Goal: Task Accomplishment & Management: Manage account settings

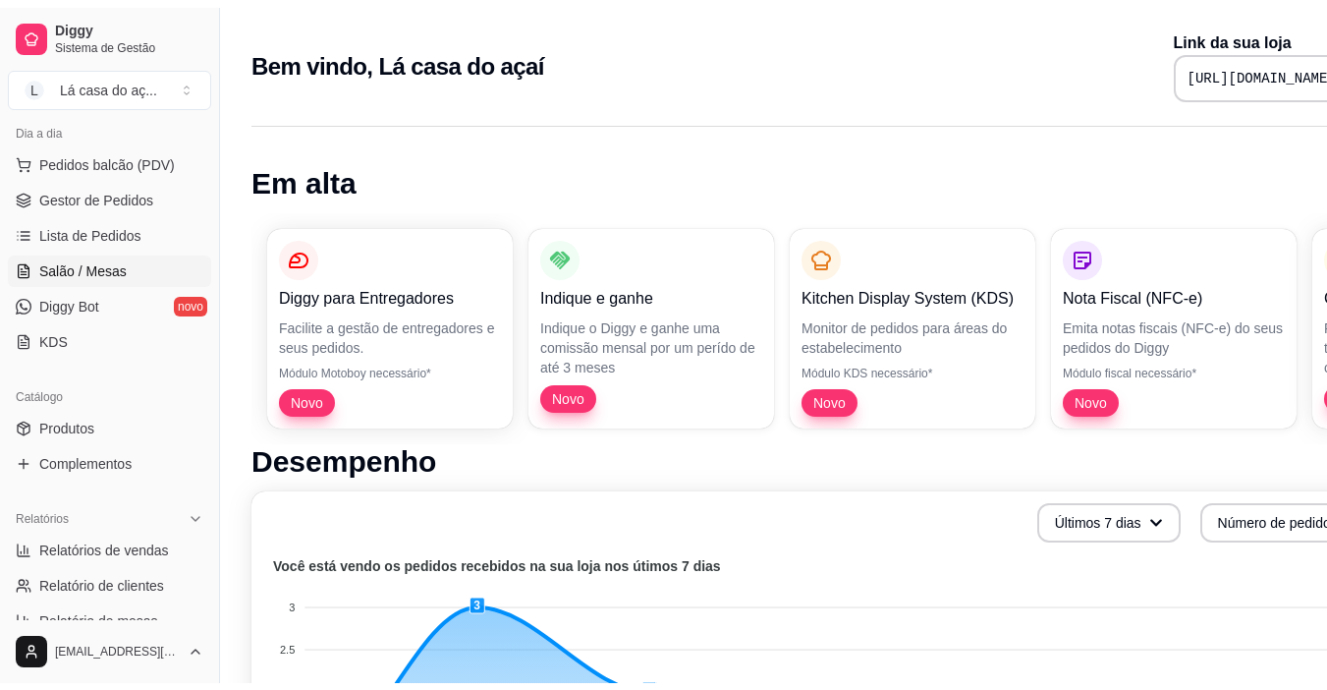
scroll to position [295, 0]
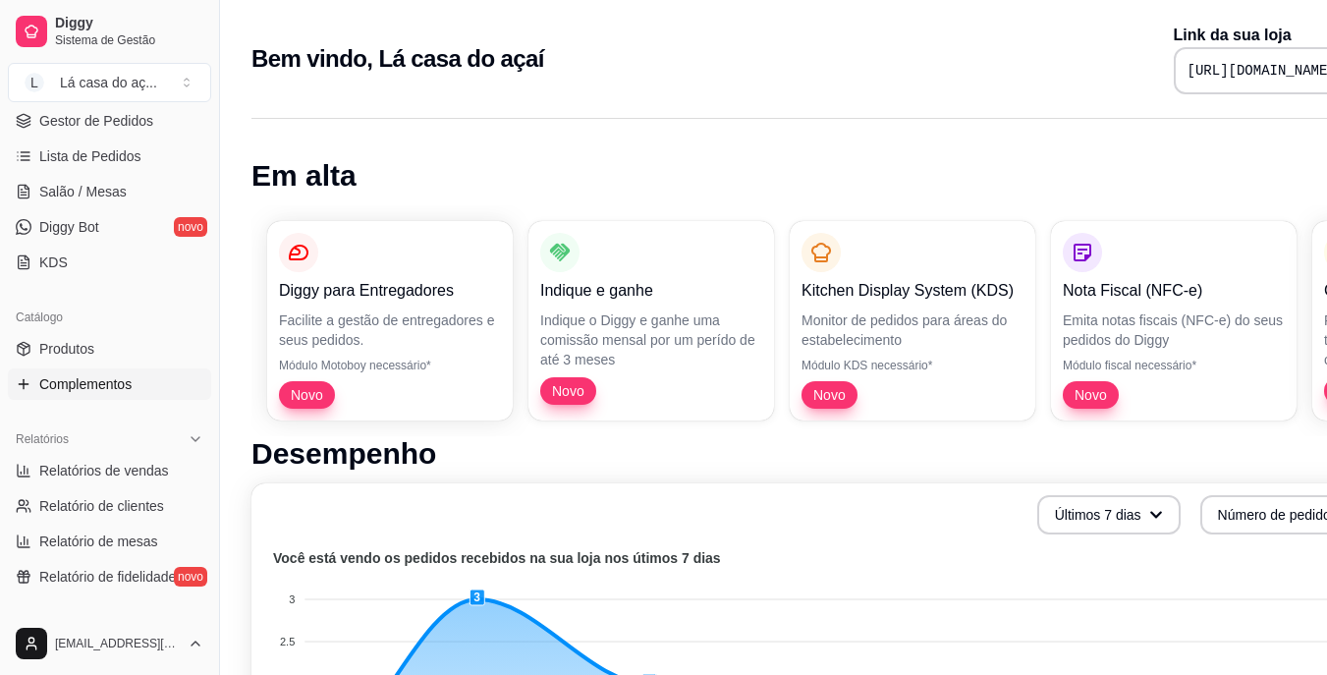
click at [93, 387] on span "Complementos" at bounding box center [85, 384] width 92 height 20
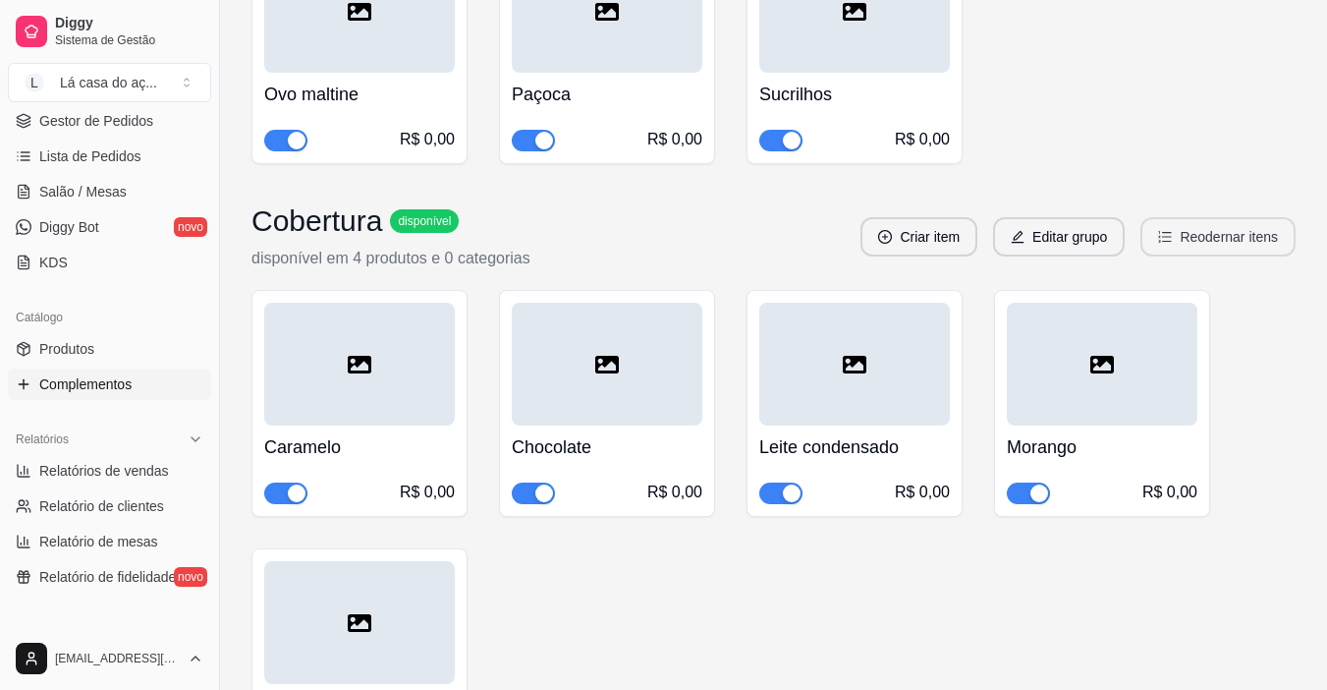
scroll to position [1081, 0]
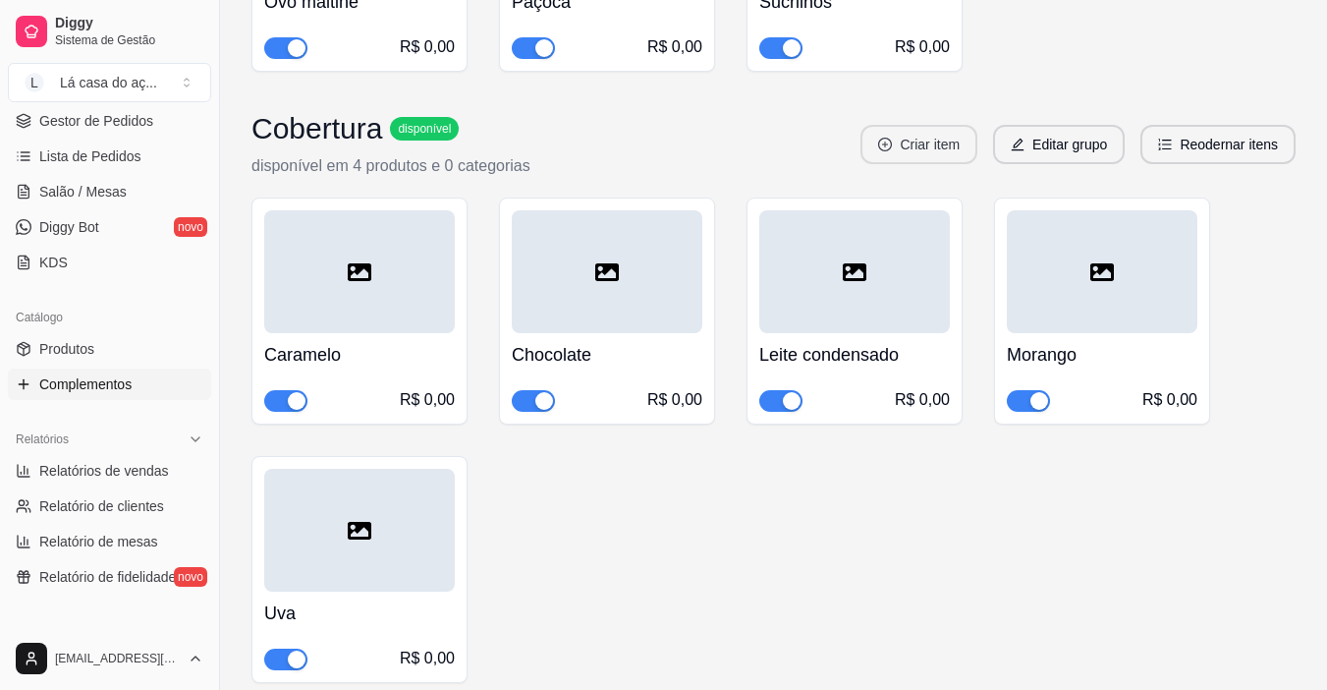
click at [916, 125] on button "Criar item" at bounding box center [919, 144] width 117 height 39
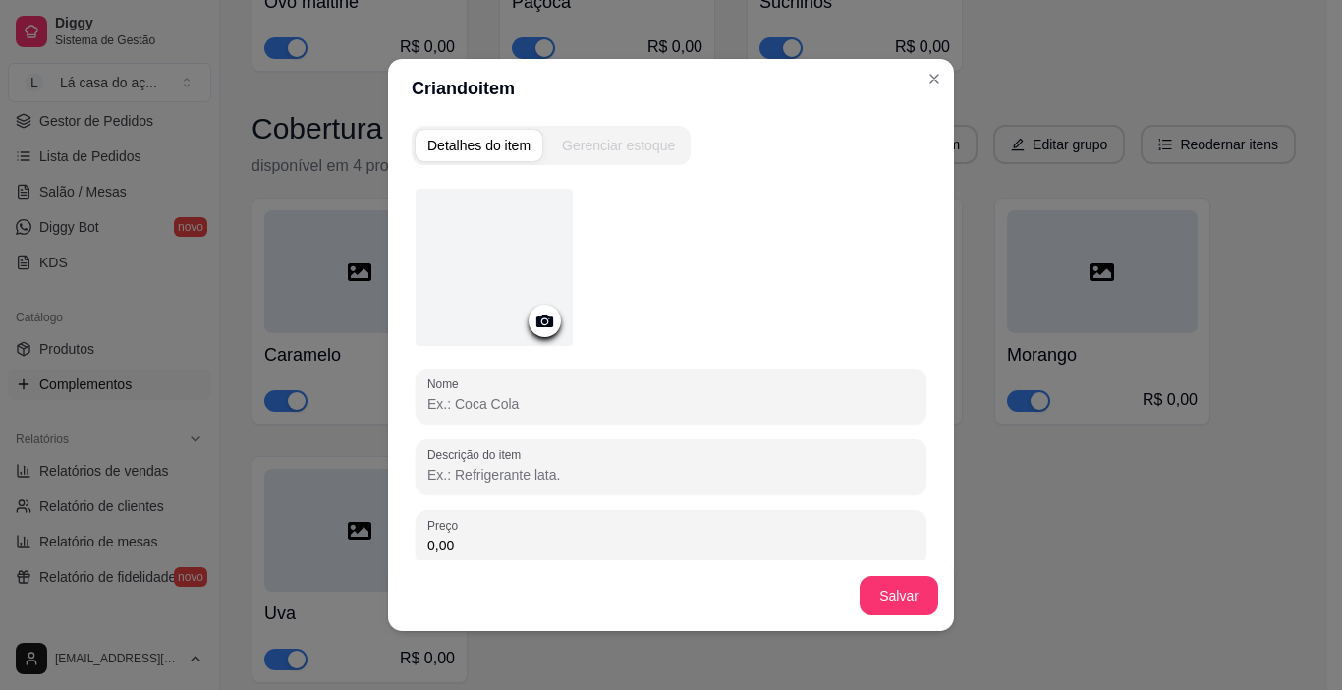
drag, startPoint x: 476, startPoint y: 400, endPoint x: 490, endPoint y: 400, distance: 13.8
click at [480, 400] on input "Nome" at bounding box center [670, 404] width 487 height 20
type input "Amora"
click at [913, 587] on button "Salvar" at bounding box center [899, 595] width 79 height 39
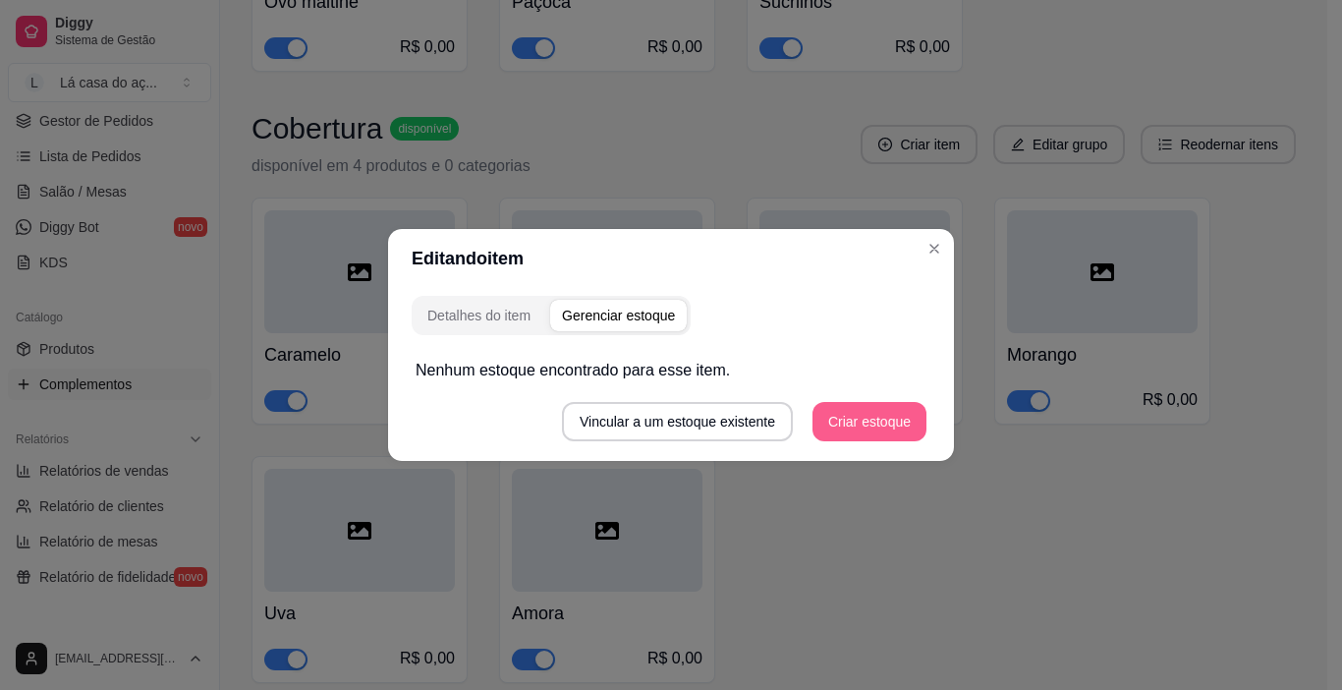
click at [855, 425] on button "Criar estoque" at bounding box center [869, 421] width 114 height 39
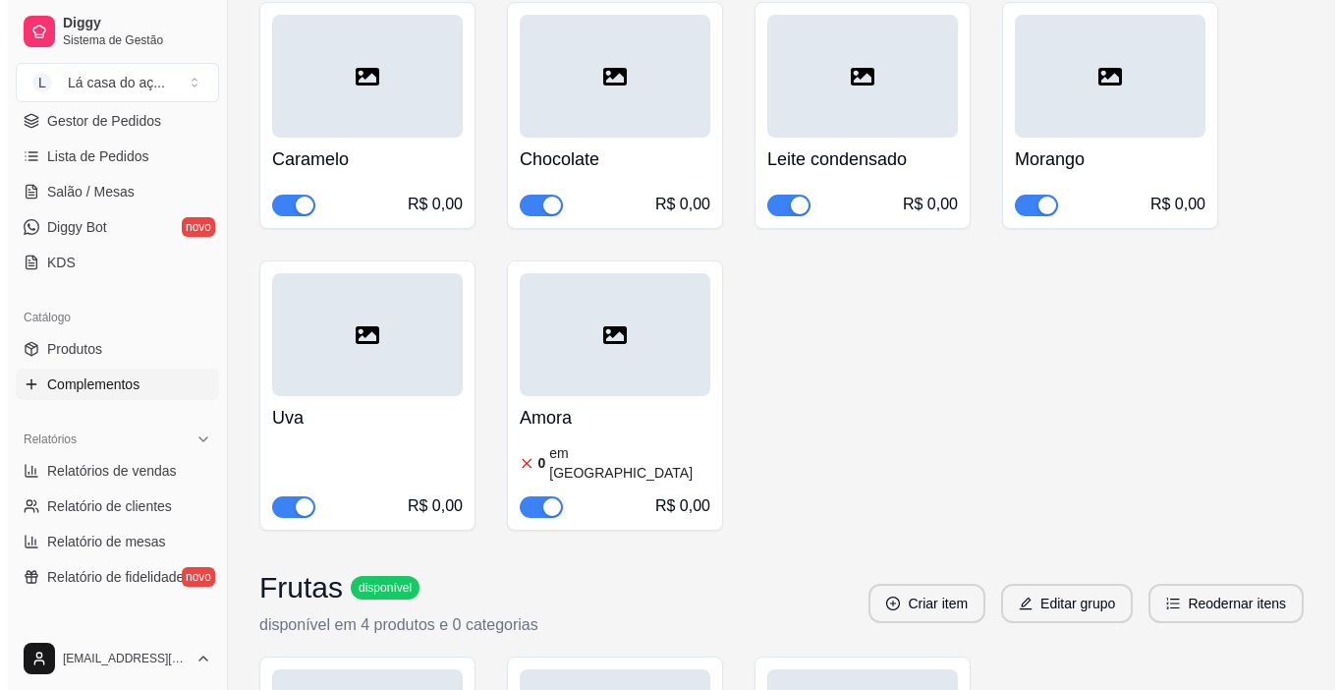
scroll to position [1277, 0]
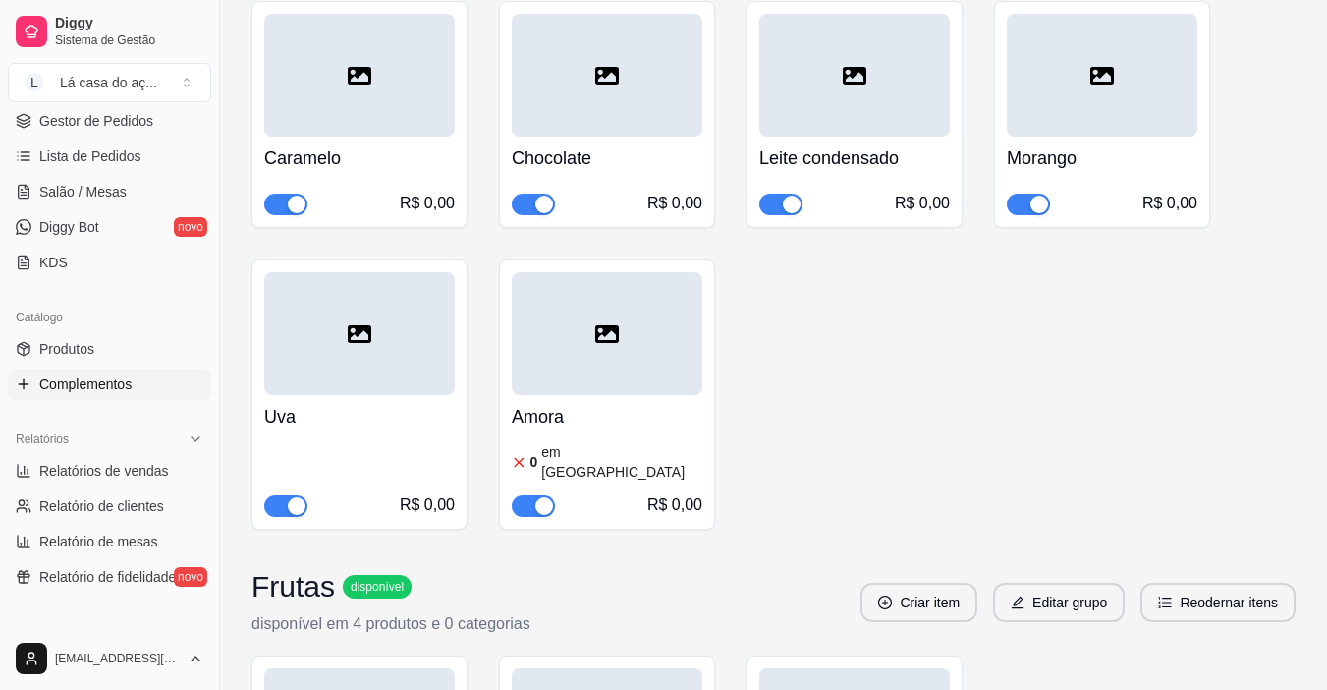
click at [585, 413] on div "Amora 0 em estoque R$ 0,00" at bounding box center [607, 456] width 191 height 122
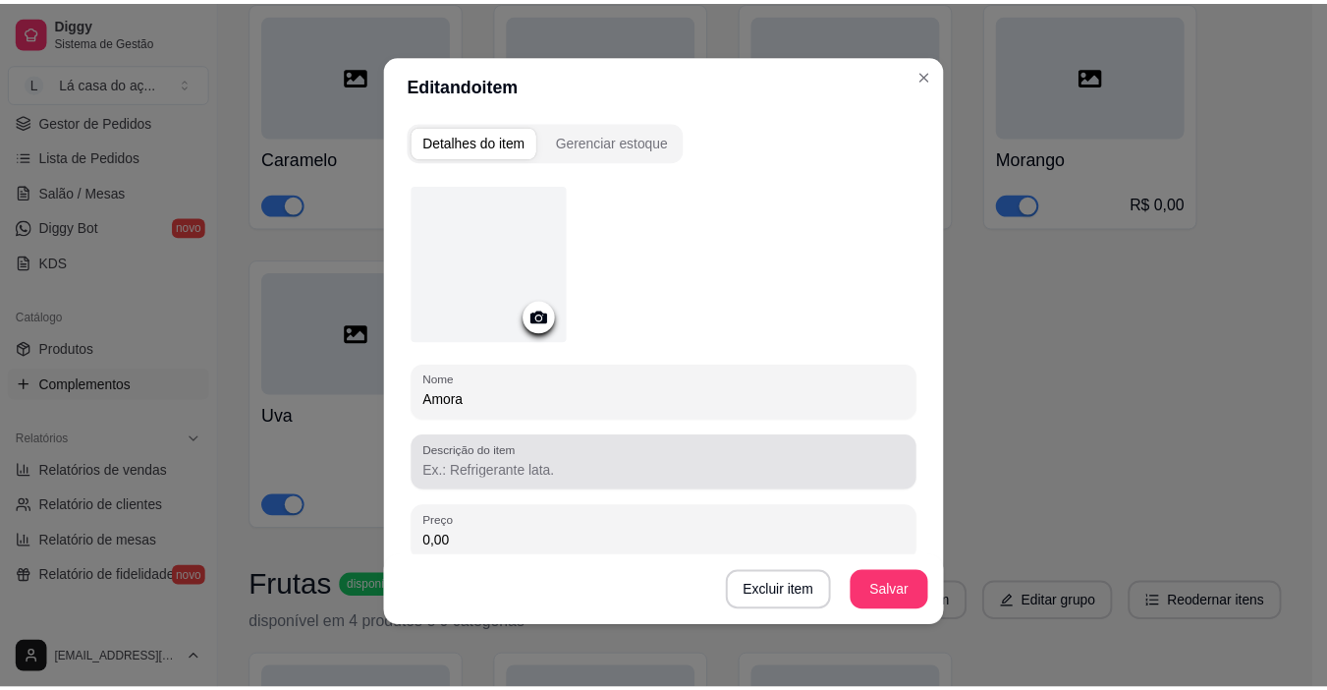
scroll to position [0, 0]
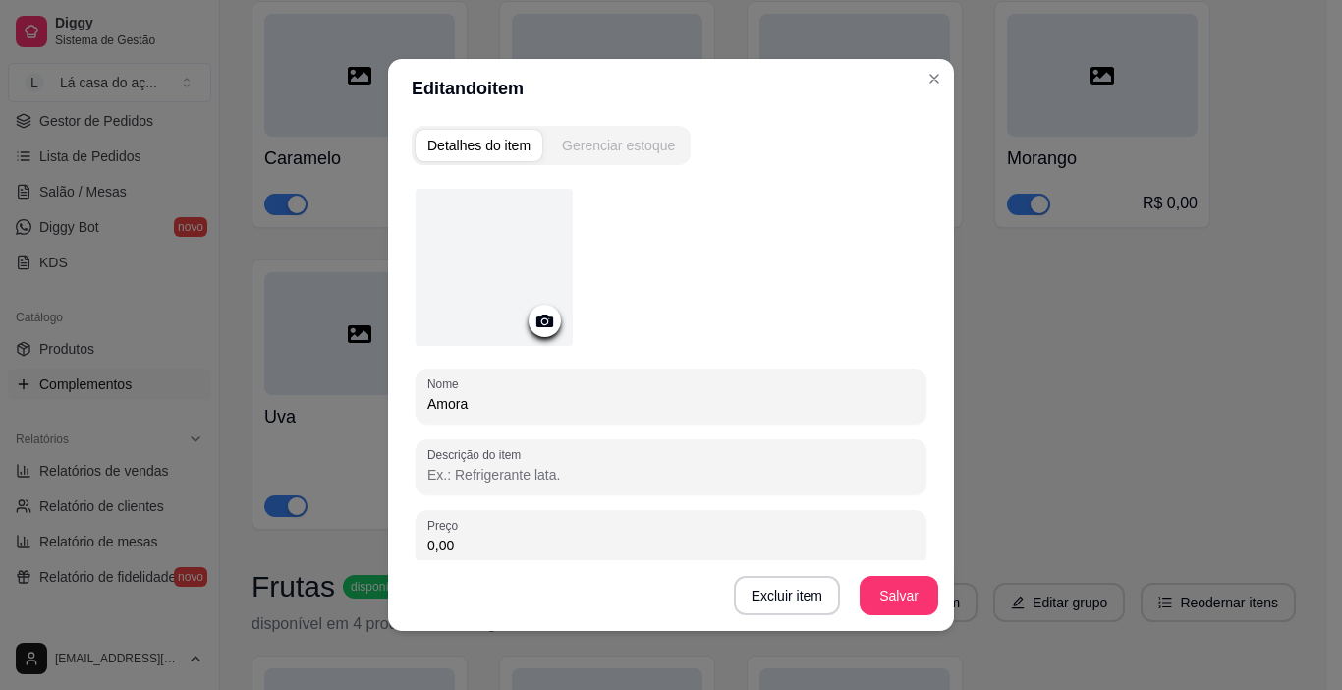
click at [599, 117] on header "Editando item" at bounding box center [671, 88] width 566 height 59
click at [616, 154] on div "Gerenciar estoque" at bounding box center [618, 146] width 113 height 20
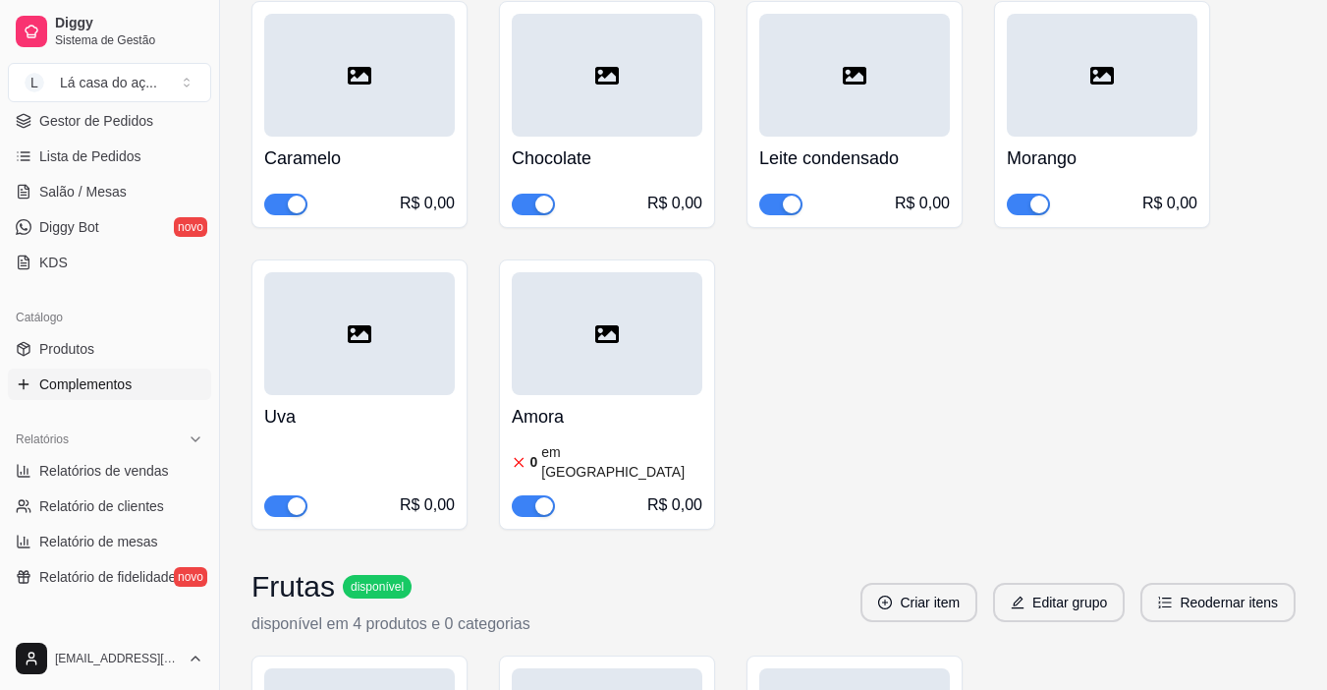
click at [548, 442] on article "em [GEOGRAPHIC_DATA]" at bounding box center [621, 461] width 161 height 39
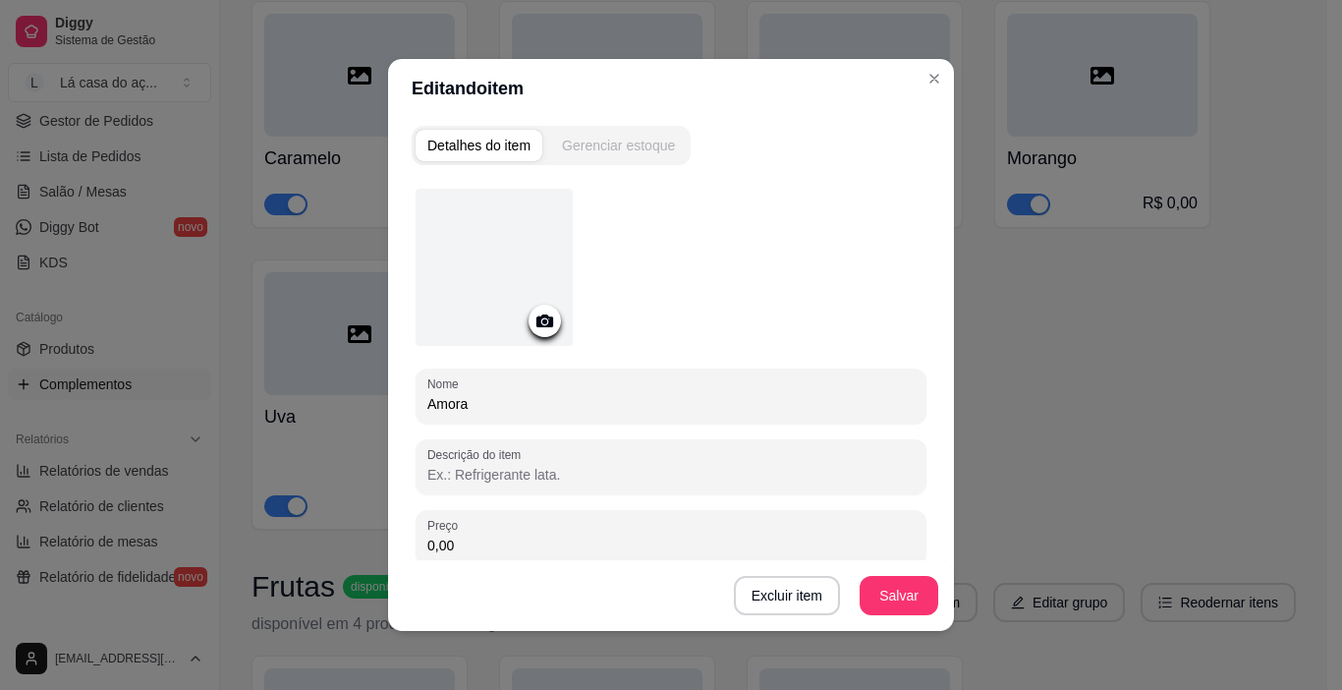
click at [605, 153] on div "Gerenciar estoque" at bounding box center [618, 146] width 113 height 20
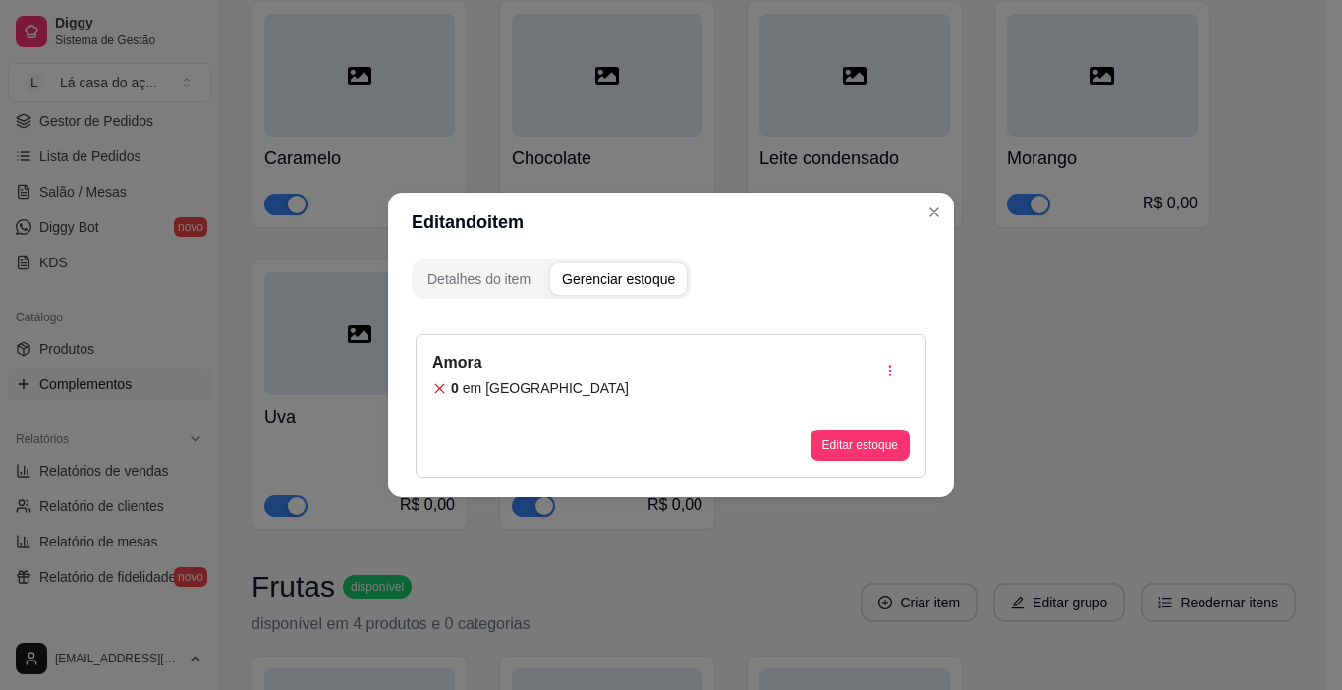
click at [591, 373] on div "Amora 0 em estoque Editar estoque" at bounding box center [671, 405] width 511 height 143
click at [876, 448] on button "Editar estoque" at bounding box center [859, 444] width 99 height 31
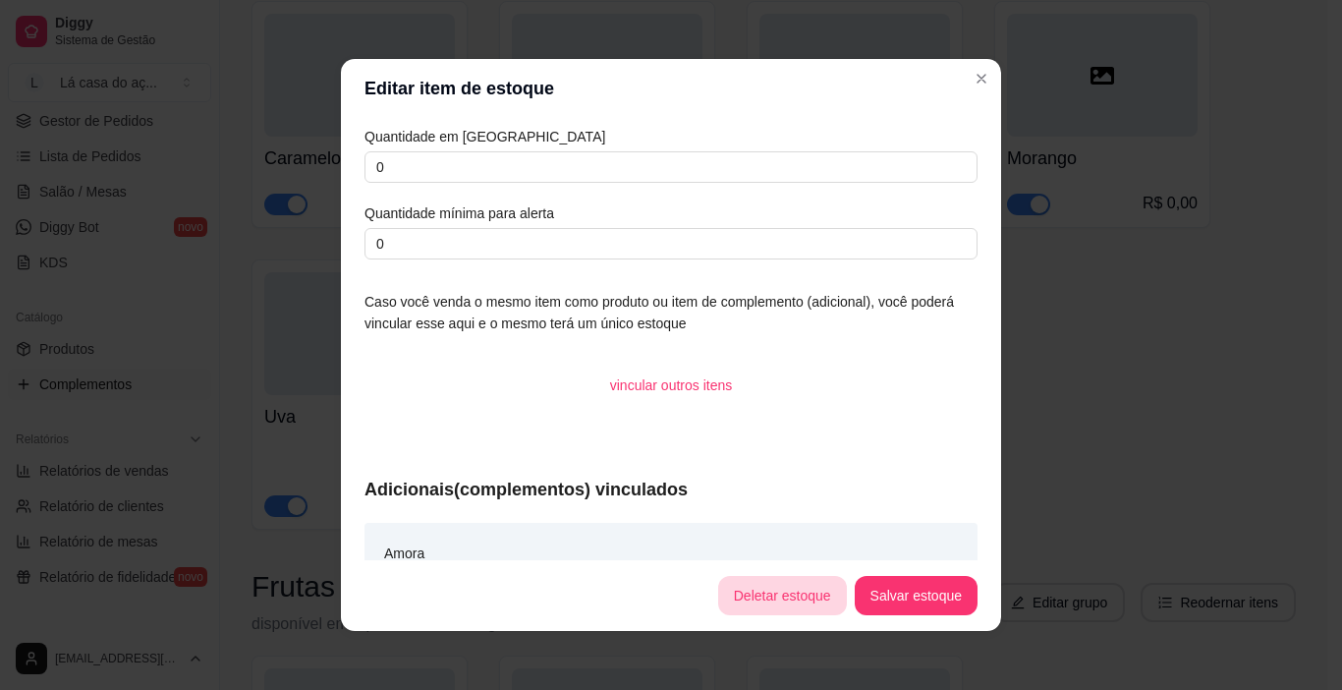
click at [762, 588] on button "Deletar estoque" at bounding box center [782, 595] width 129 height 39
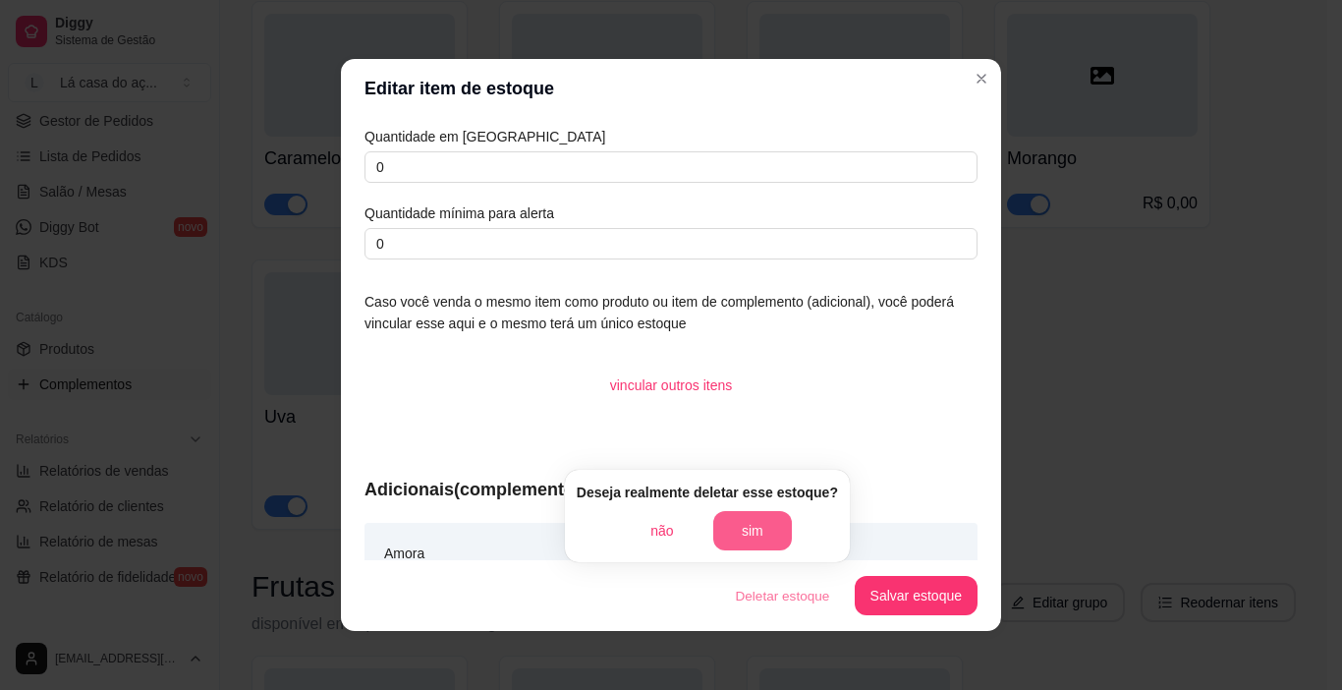
click at [748, 531] on button "sim" at bounding box center [752, 530] width 79 height 39
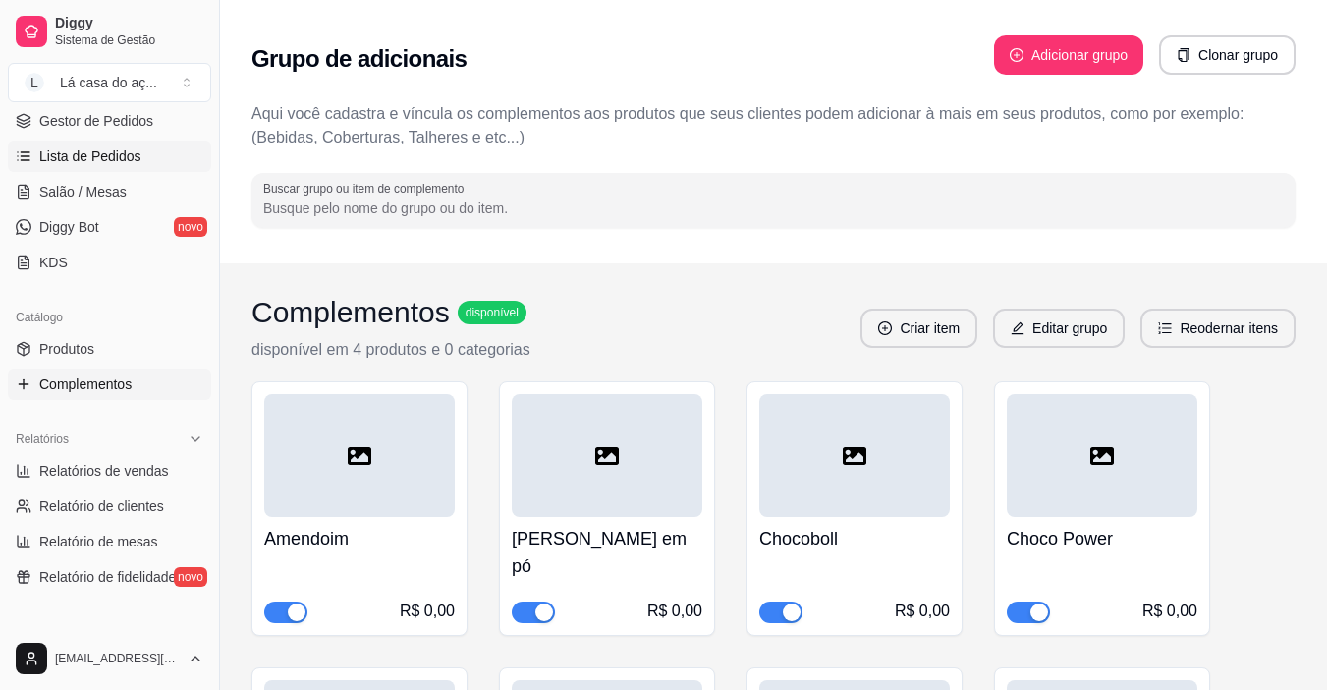
click at [100, 159] on span "Lista de Pedidos" at bounding box center [90, 156] width 102 height 20
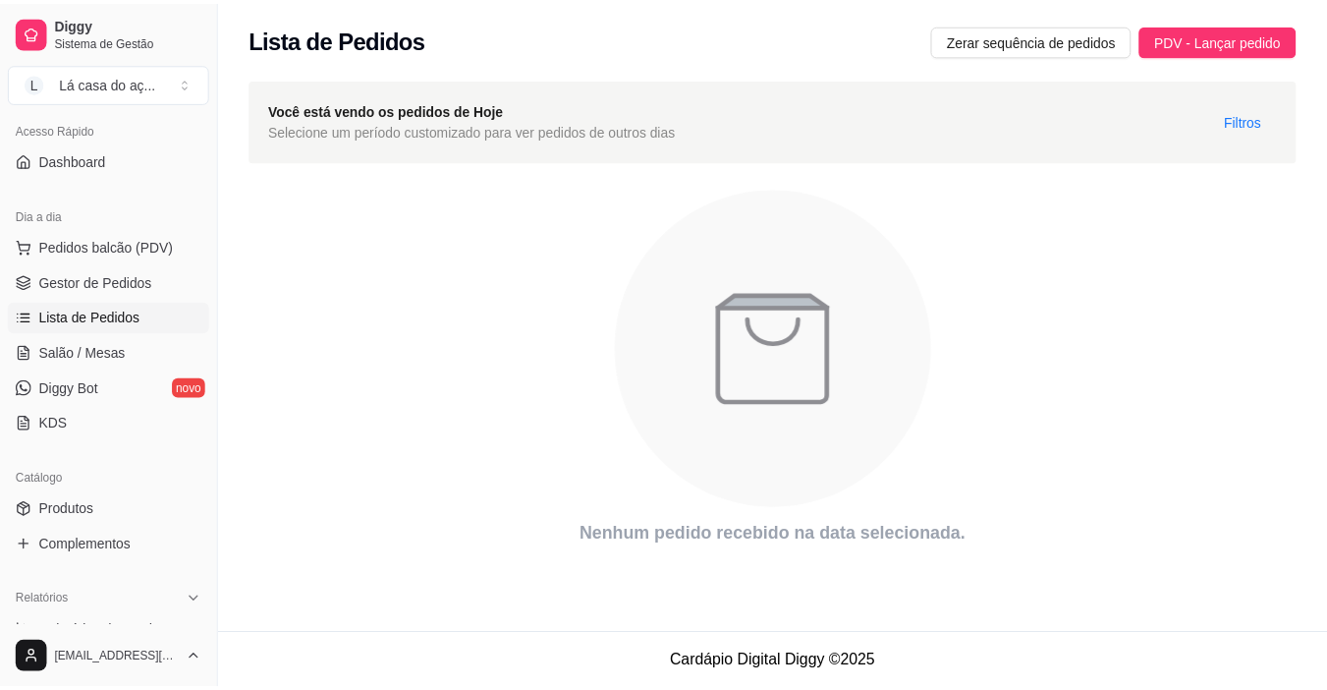
scroll to position [196, 0]
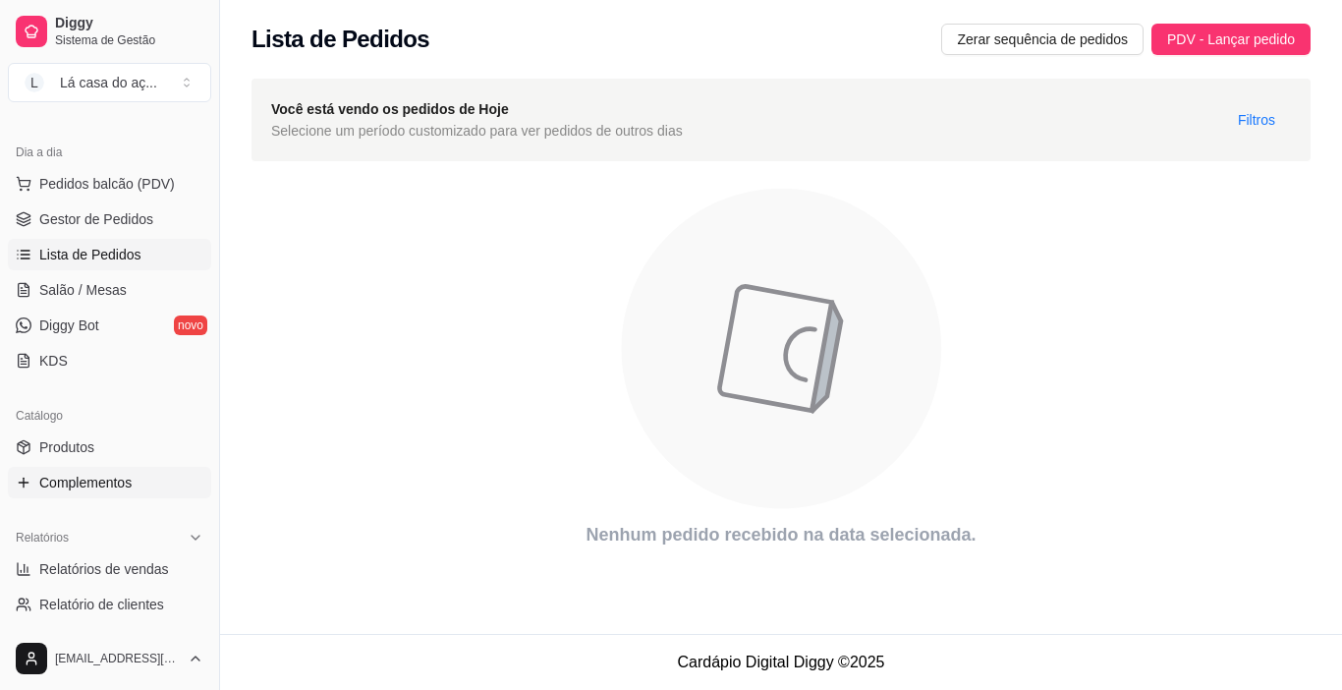
click at [75, 484] on span "Complementos" at bounding box center [85, 483] width 92 height 20
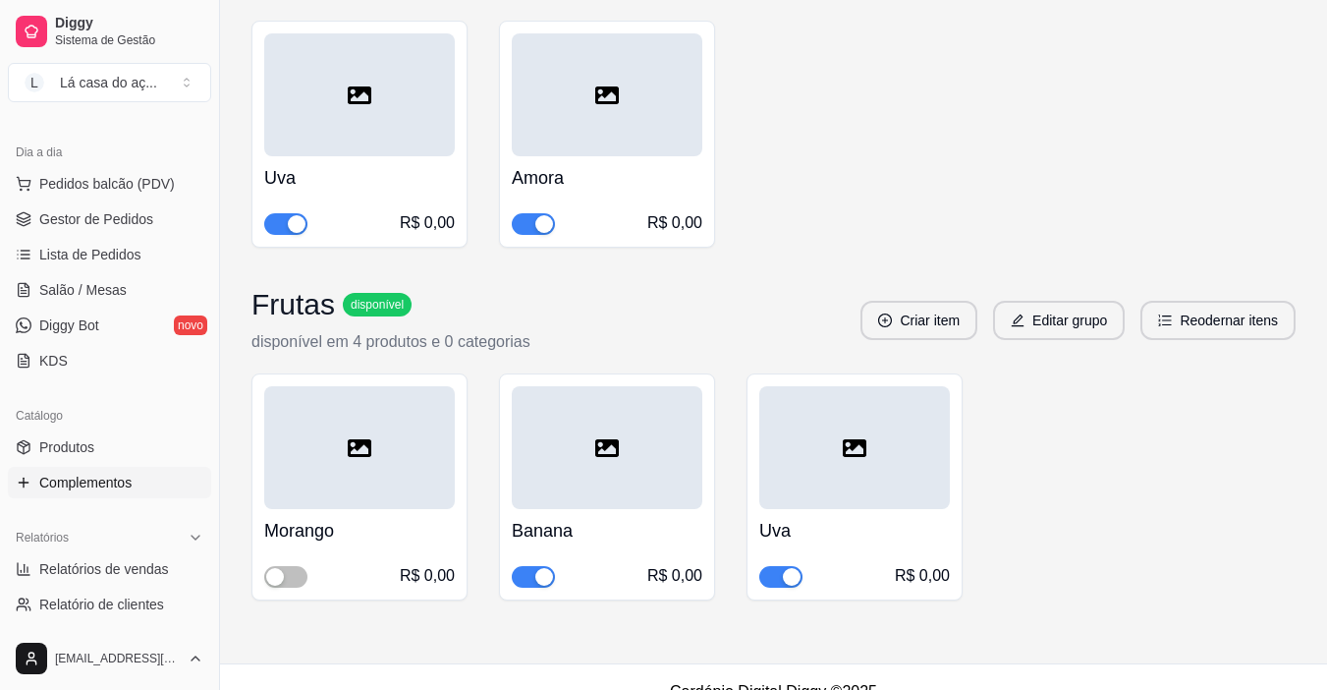
scroll to position [1518, 0]
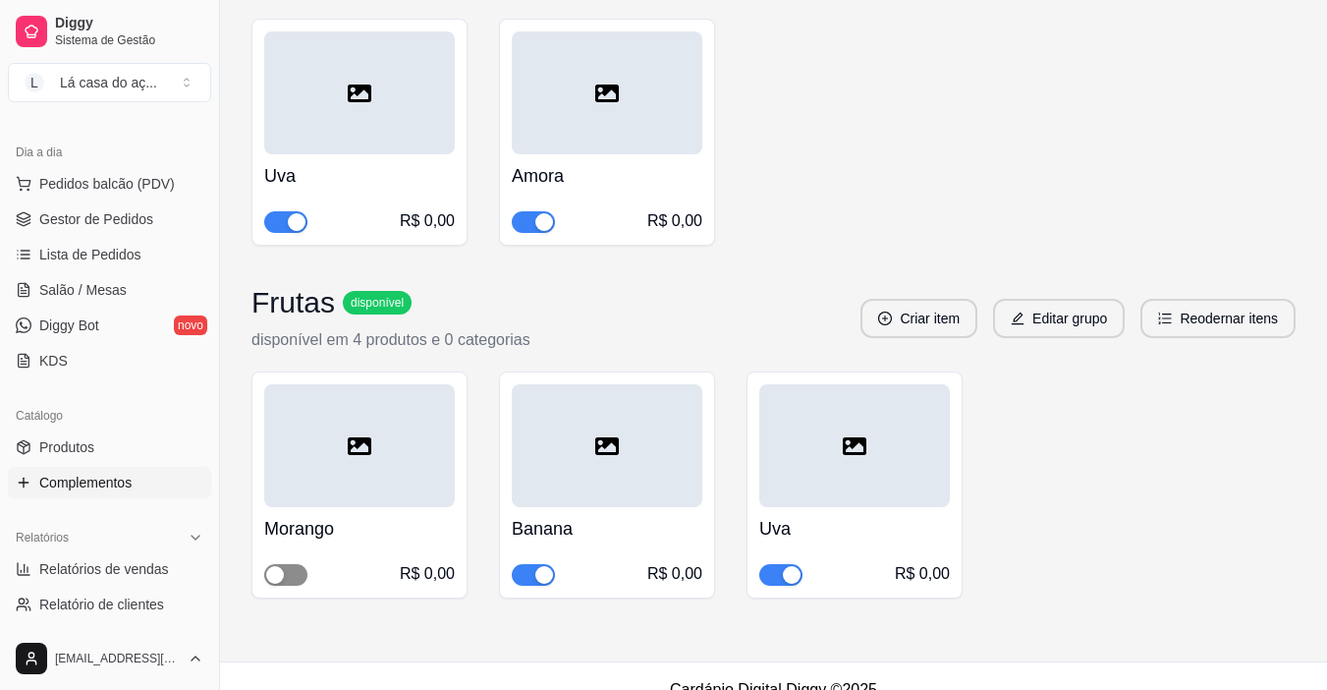
click at [279, 566] on div "button" at bounding box center [275, 575] width 18 height 18
click at [110, 259] on span "Lista de Pedidos" at bounding box center [90, 255] width 102 height 20
